Goal: Task Accomplishment & Management: Manage account settings

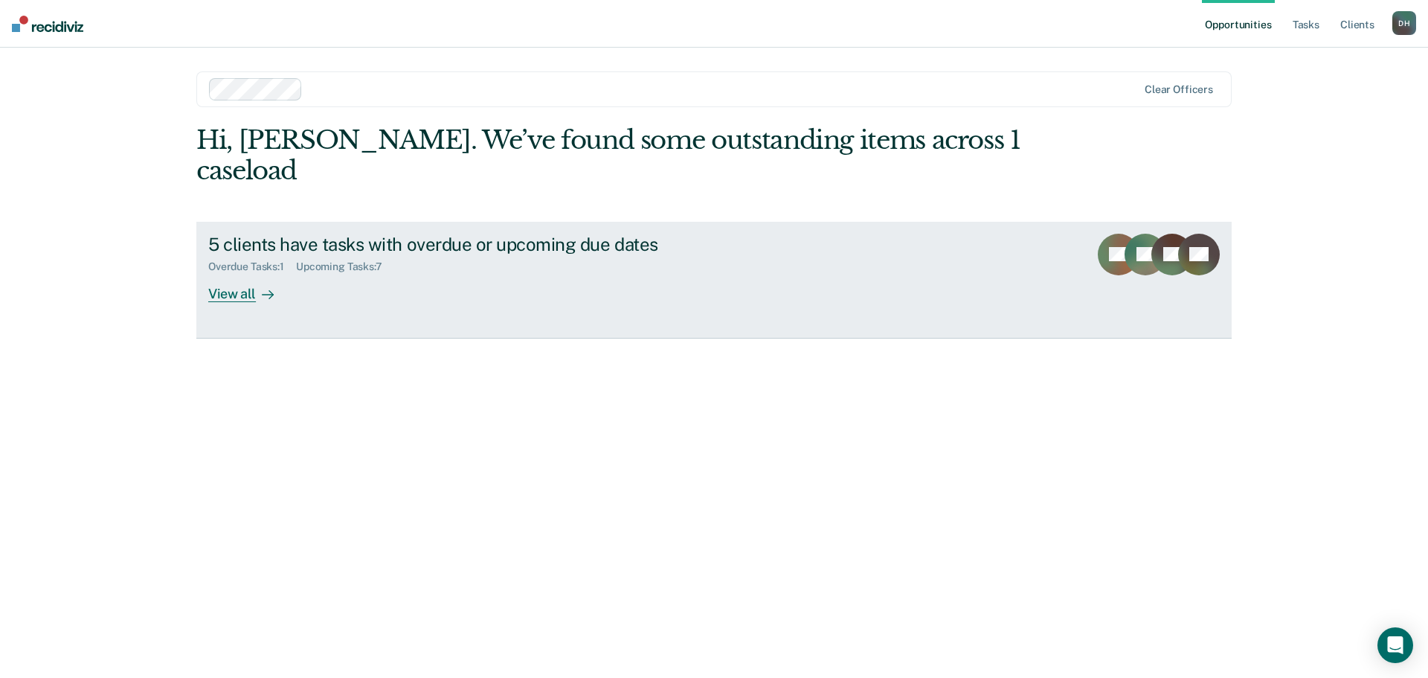
click at [234, 273] on div "View all" at bounding box center [249, 287] width 83 height 29
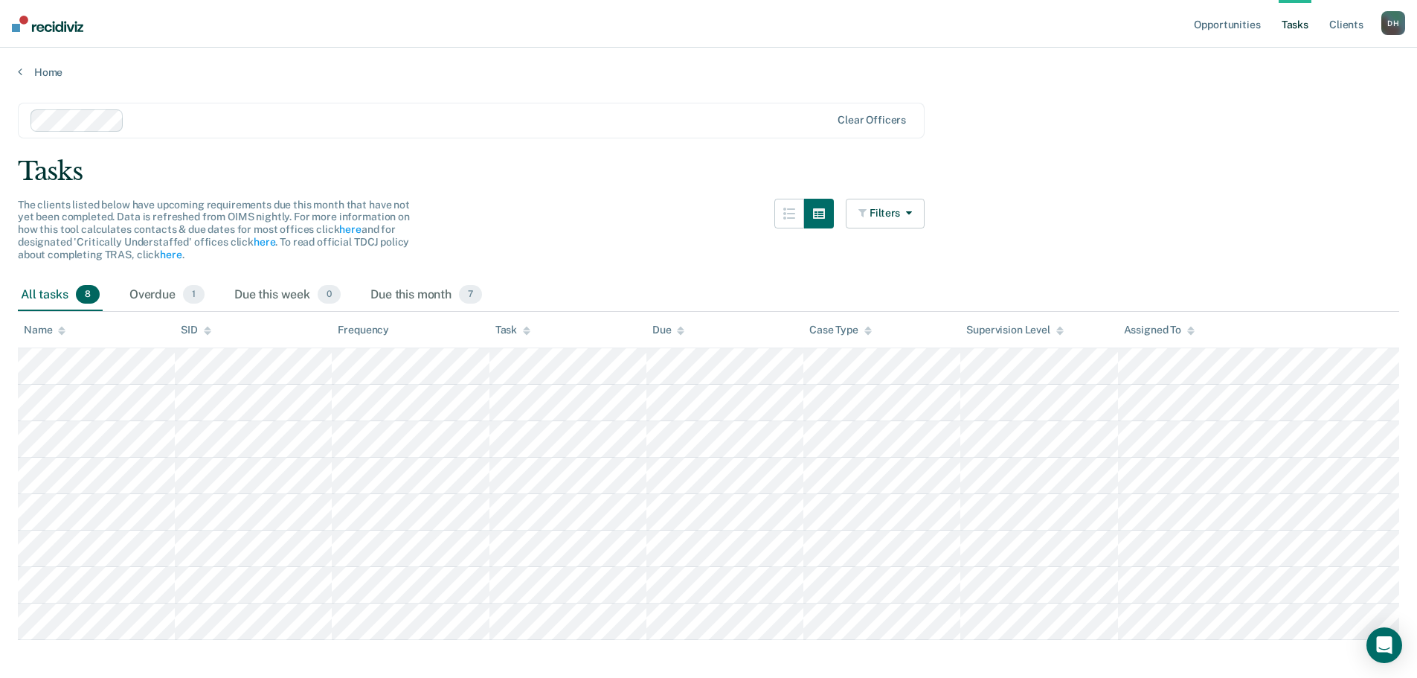
scroll to position [37, 0]
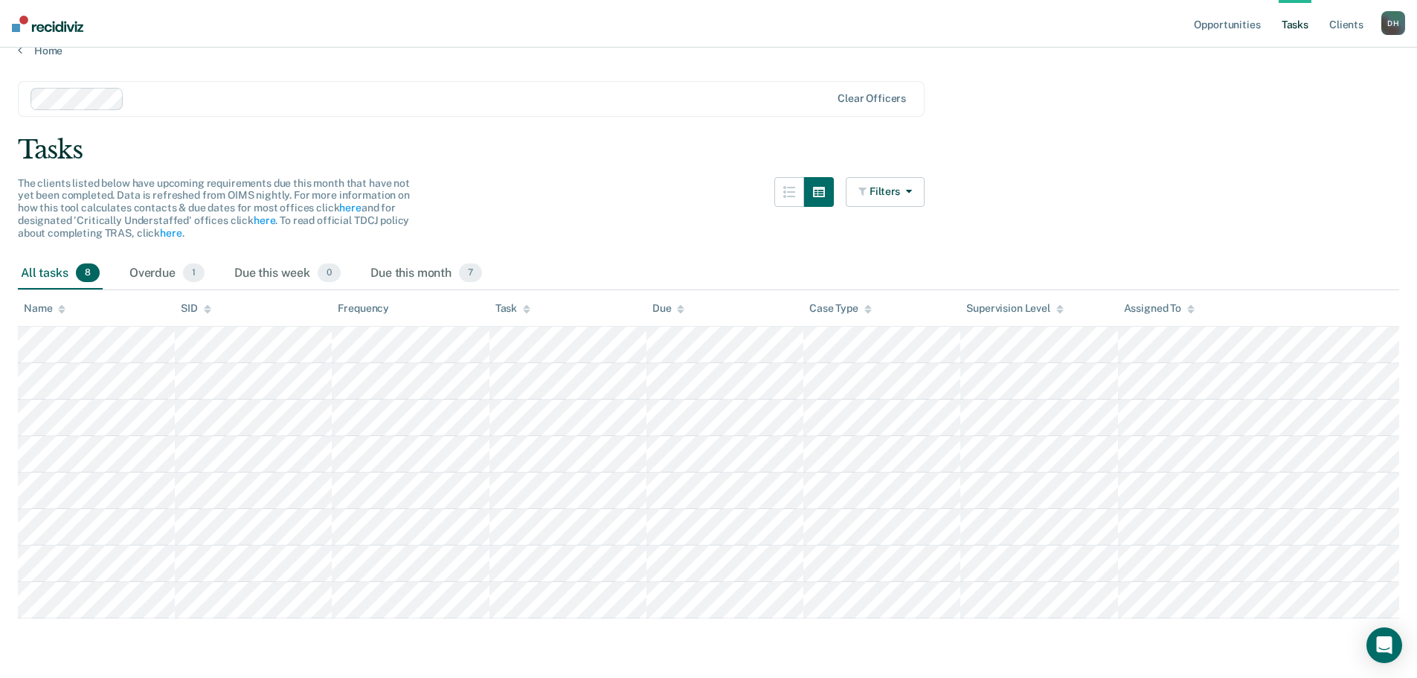
click at [141, 262] on div "Overdue 1" at bounding box center [166, 273] width 81 height 33
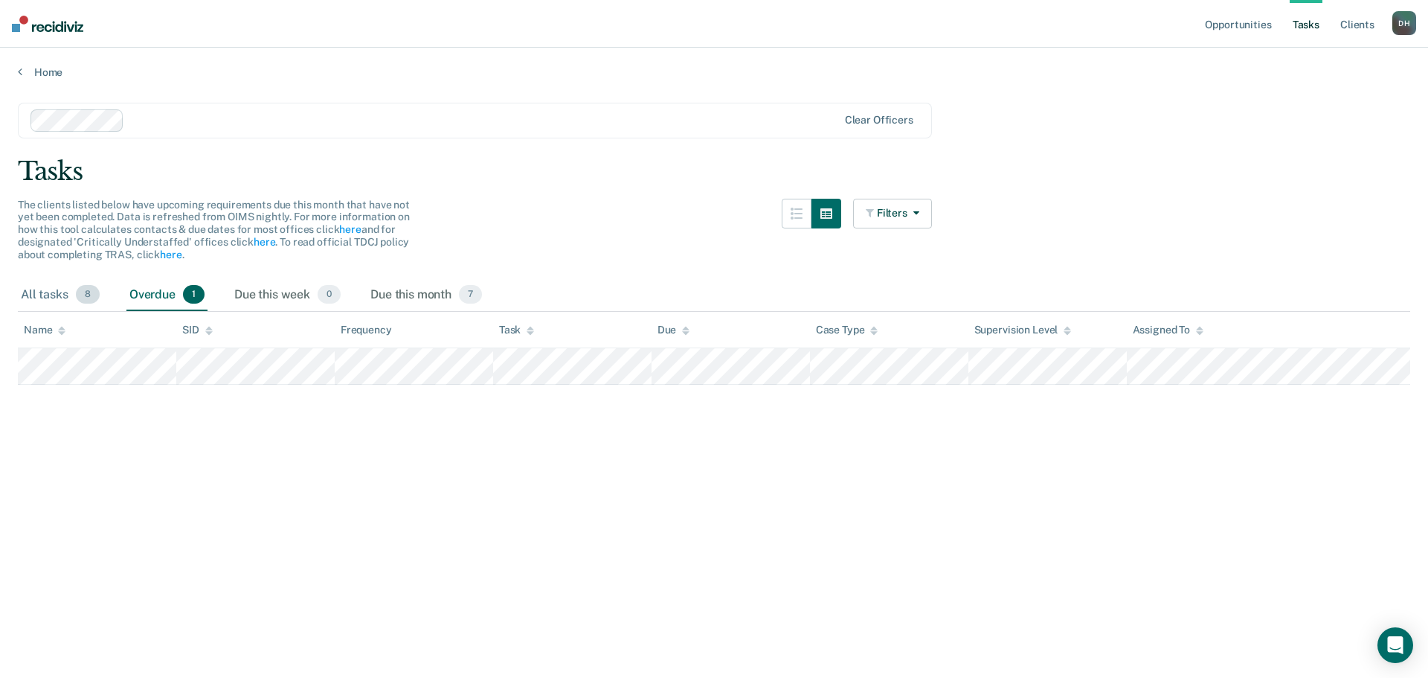
click at [52, 295] on div "All tasks 8" at bounding box center [60, 295] width 85 height 33
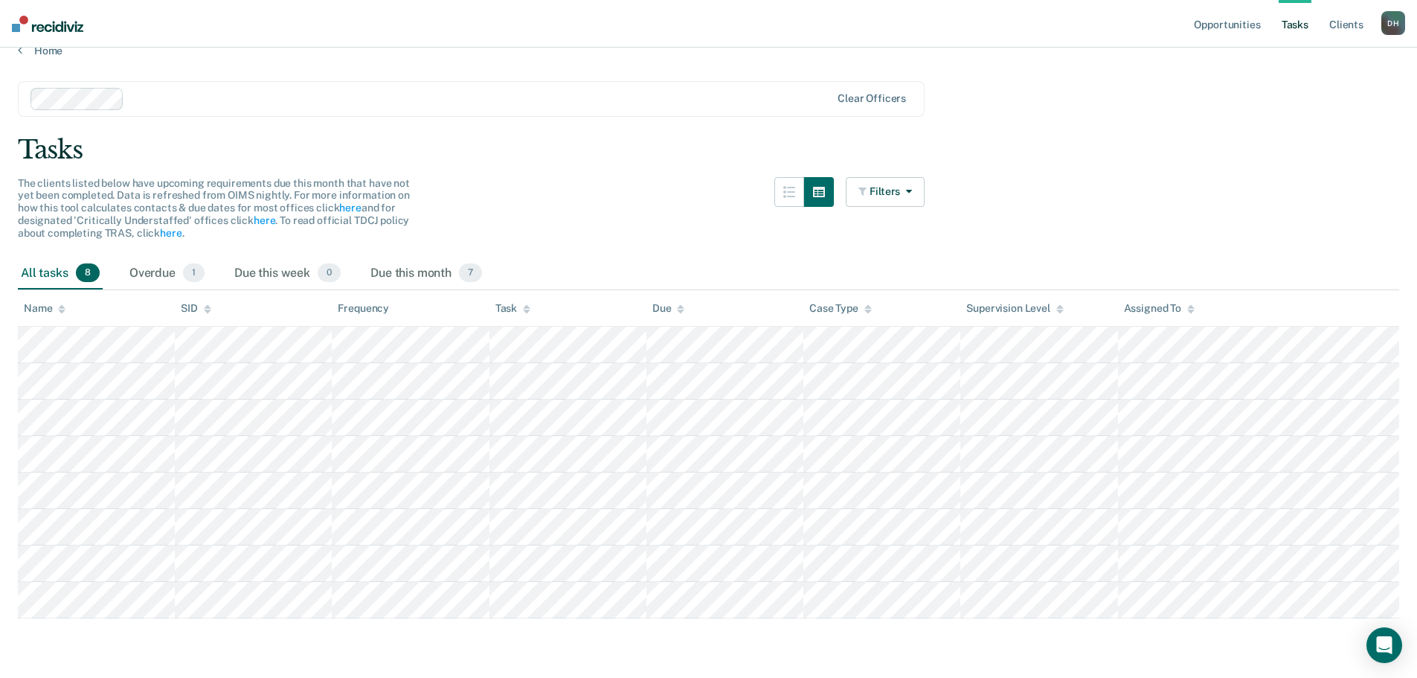
scroll to position [37, 0]
